Goal: Transaction & Acquisition: Purchase product/service

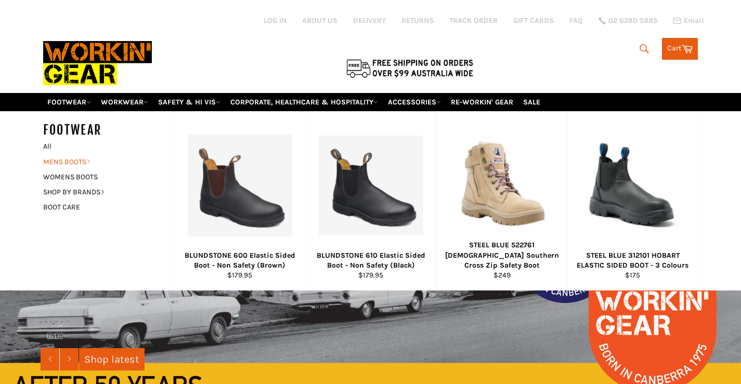
click at [75, 159] on link "MENS BOOTS" at bounding box center [101, 161] width 126 height 15
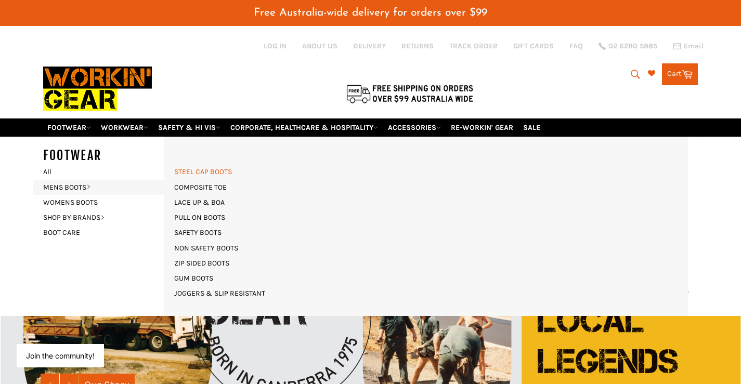
click at [203, 170] on link "STEEL CAP BOOTS" at bounding box center [203, 171] width 68 height 15
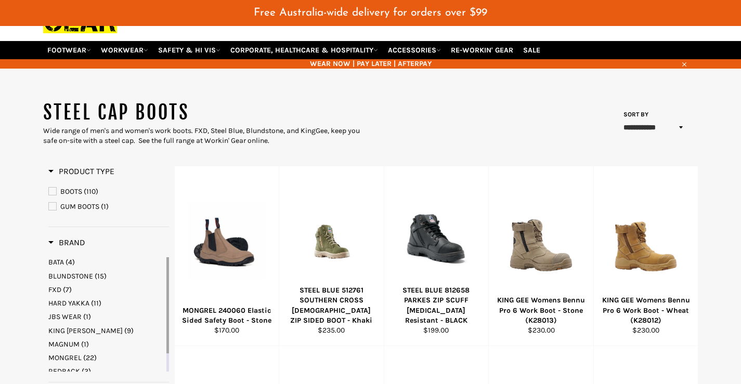
scroll to position [77, 0]
click at [82, 275] on span "BLUNDSTONE" at bounding box center [70, 276] width 45 height 9
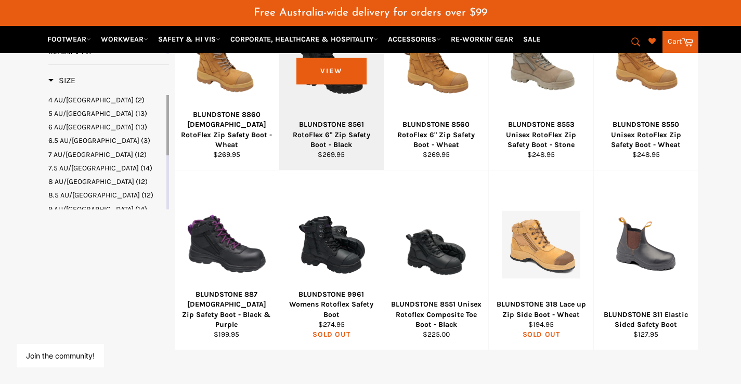
scroll to position [441, 0]
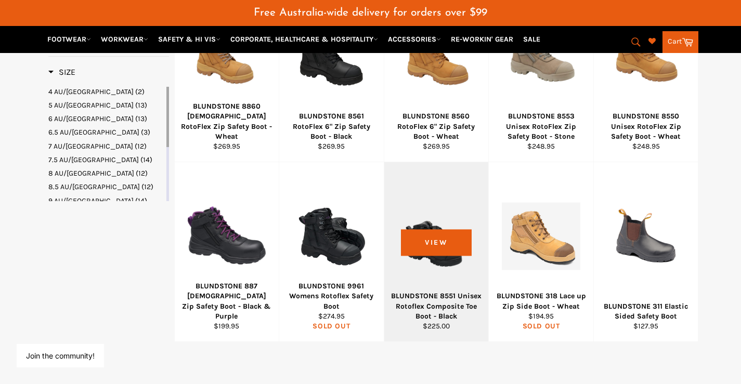
click at [439, 238] on div at bounding box center [436, 236] width 78 height 122
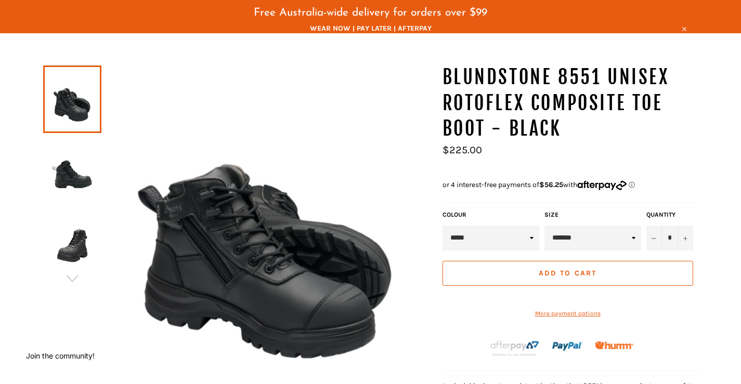
scroll to position [77, 0]
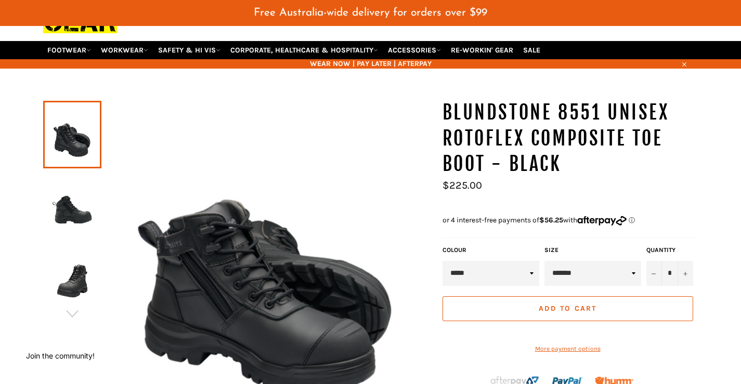
click at [634, 273] on select "**********" at bounding box center [592, 273] width 97 height 25
select select "*********"
click at [544, 261] on select "**********" at bounding box center [592, 273] width 97 height 25
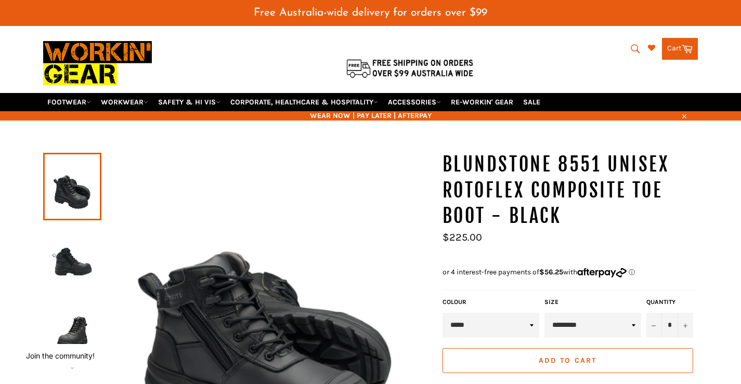
scroll to position [77, 0]
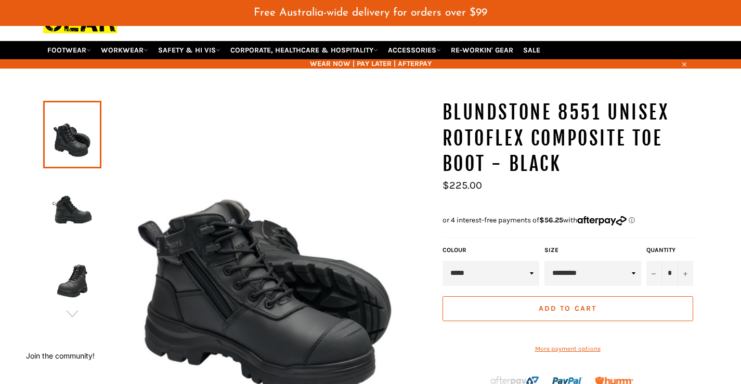
click at [572, 308] on span "Add to Cart" at bounding box center [567, 308] width 58 height 9
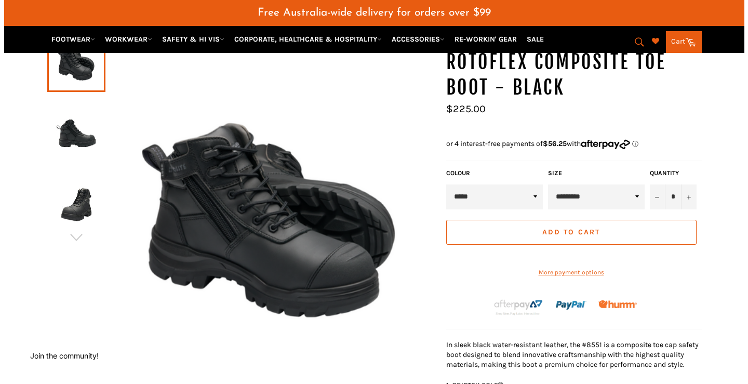
scroll to position [156, 0]
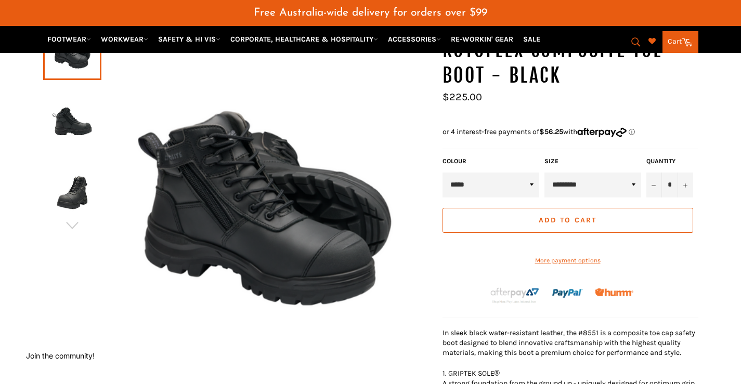
drag, startPoint x: 584, startPoint y: 219, endPoint x: 589, endPoint y: 218, distance: 5.4
click at [589, 218] on span "Add to Cart" at bounding box center [567, 220] width 58 height 9
click at [677, 37] on link "Cart Cart" at bounding box center [680, 42] width 36 height 22
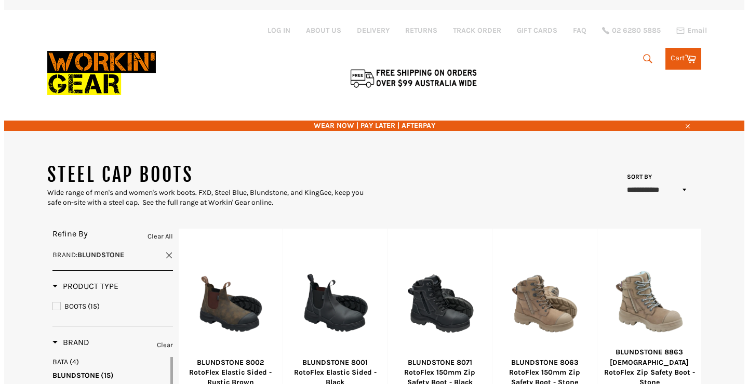
scroll to position [588, 0]
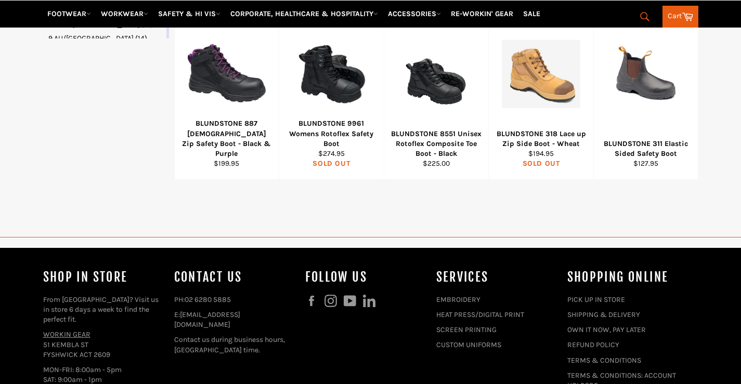
click at [678, 10] on link "Cart Cart" at bounding box center [680, 17] width 36 height 22
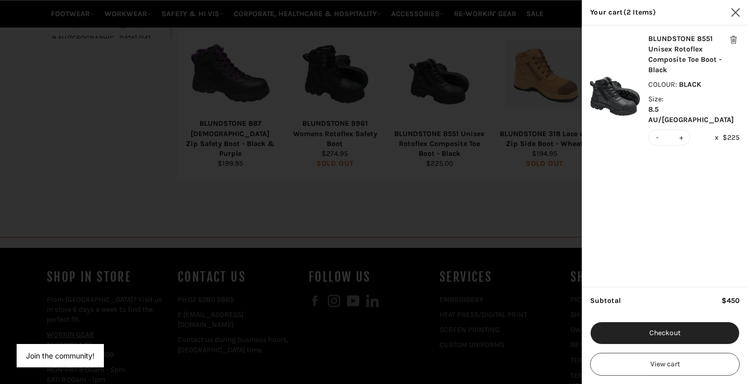
click at [657, 130] on button "-" at bounding box center [657, 137] width 7 height 15
type input "*"
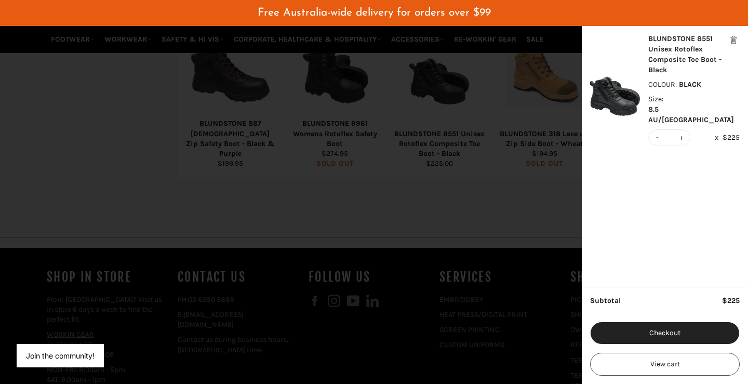
scroll to position [0, 0]
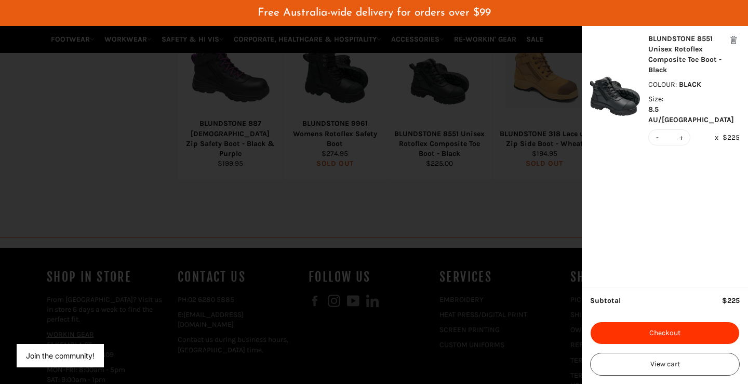
click at [672, 330] on button "Checkout" at bounding box center [665, 333] width 150 height 23
